Goal: Task Accomplishment & Management: Manage account settings

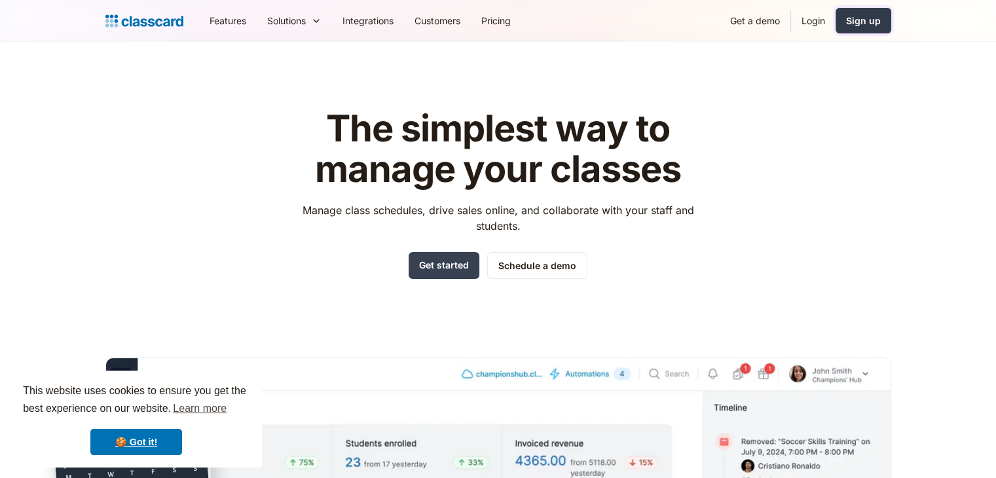
click at [857, 20] on div "Sign up" at bounding box center [863, 21] width 35 height 14
click at [827, 21] on link "Login" at bounding box center [813, 20] width 45 height 29
